Goal: Task Accomplishment & Management: Use online tool/utility

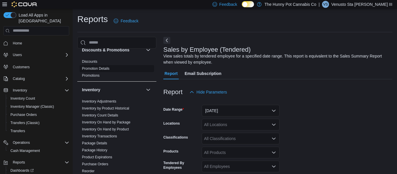
scroll to position [67, 0]
click at [120, 129] on link "Inventory On Hand by Product" at bounding box center [105, 128] width 47 height 4
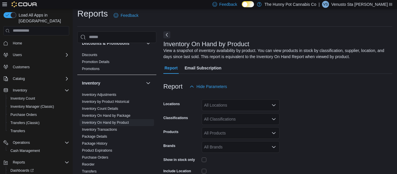
scroll to position [19, 0]
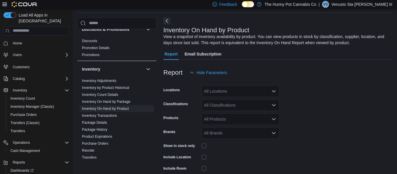
click at [218, 91] on div "All Locations" at bounding box center [241, 92] width 78 height 12
type input "****"
click at [228, 100] on span "[STREET_ADDRESS]" at bounding box center [234, 101] width 40 height 6
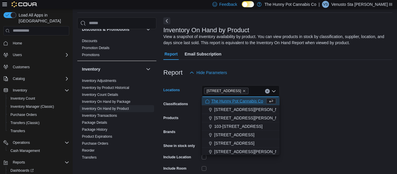
click at [300, 98] on form "Locations [STREET_ADDRESS] Selected. [STREET_ADDRESS] Backspace to delete [STRE…" at bounding box center [277, 140] width 229 height 122
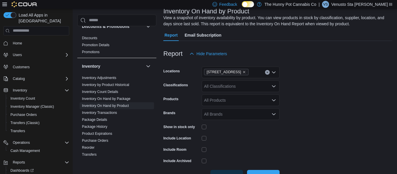
scroll to position [39, 0]
click at [237, 133] on form "Locations [STREET_ADDRESS] Classifications All Classifications Products All Pro…" at bounding box center [277, 120] width 229 height 122
click at [269, 88] on div "All Classifications" at bounding box center [241, 86] width 78 height 12
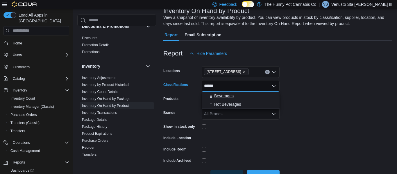
type input "******"
click at [247, 99] on div "Beverages" at bounding box center [240, 96] width 71 height 6
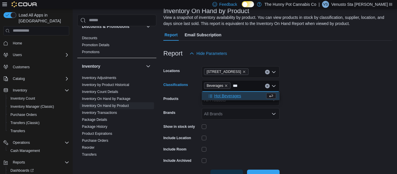
type input "***"
click at [220, 94] on span "Hot Beverages" at bounding box center [227, 96] width 27 height 6
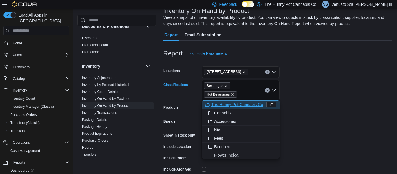
click at [354, 86] on form "Locations [STREET_ADDRESS] Classifications Beverages Hot Beverages Combo box. S…" at bounding box center [277, 124] width 229 height 131
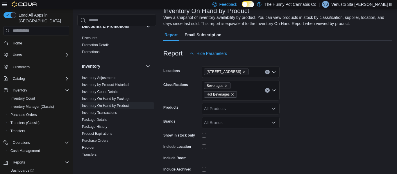
scroll to position [66, 0]
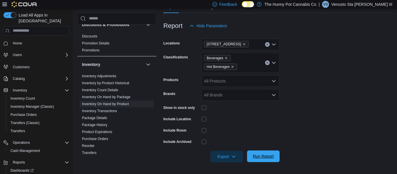
click at [257, 160] on span "Run Report" at bounding box center [264, 157] width 26 height 12
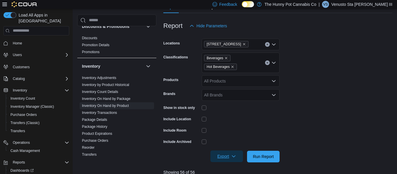
click at [238, 155] on span "Export" at bounding box center [227, 157] width 26 height 12
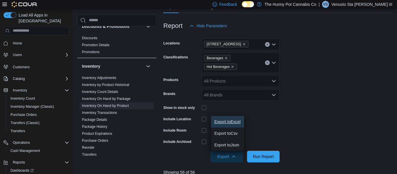
click at [234, 123] on span "Export to Excel" at bounding box center [228, 122] width 26 height 5
